Goal: Check status: Check status

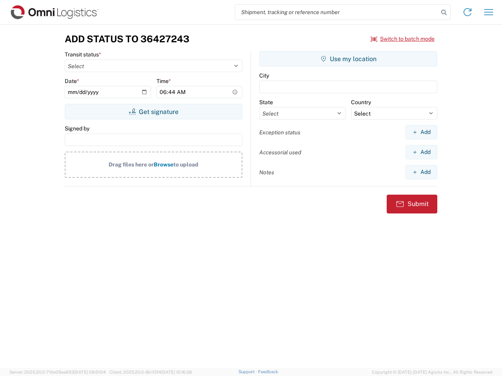
click at [337, 12] on input "search" at bounding box center [336, 12] width 203 height 15
click at [444, 13] on icon at bounding box center [443, 12] width 11 height 11
click at [467, 12] on icon at bounding box center [467, 12] width 13 height 13
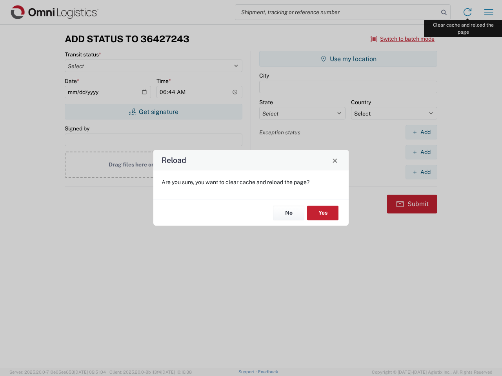
click at [488, 12] on div "Reload Are you sure, you want to clear cache and reload the page? No Yes" at bounding box center [251, 188] width 502 height 376
click at [403, 39] on div "Reload Are you sure, you want to clear cache and reload the page? No Yes" at bounding box center [251, 188] width 502 height 376
click at [153, 112] on div "Reload Are you sure, you want to clear cache and reload the page? No Yes" at bounding box center [251, 188] width 502 height 376
click at [348, 59] on div "Reload Are you sure, you want to clear cache and reload the page? No Yes" at bounding box center [251, 188] width 502 height 376
click at [421, 132] on div "Reload Are you sure, you want to clear cache and reload the page? No Yes" at bounding box center [251, 188] width 502 height 376
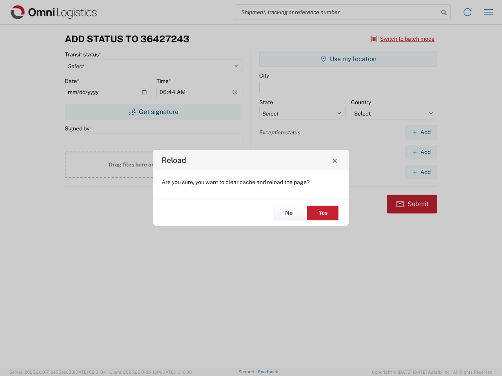
click at [421, 152] on div "Reload Are you sure, you want to clear cache and reload the page? No Yes" at bounding box center [251, 188] width 502 height 376
click at [421, 172] on div "Reload Are you sure, you want to clear cache and reload the page? No Yes" at bounding box center [251, 188] width 502 height 376
